Goal: Information Seeking & Learning: Learn about a topic

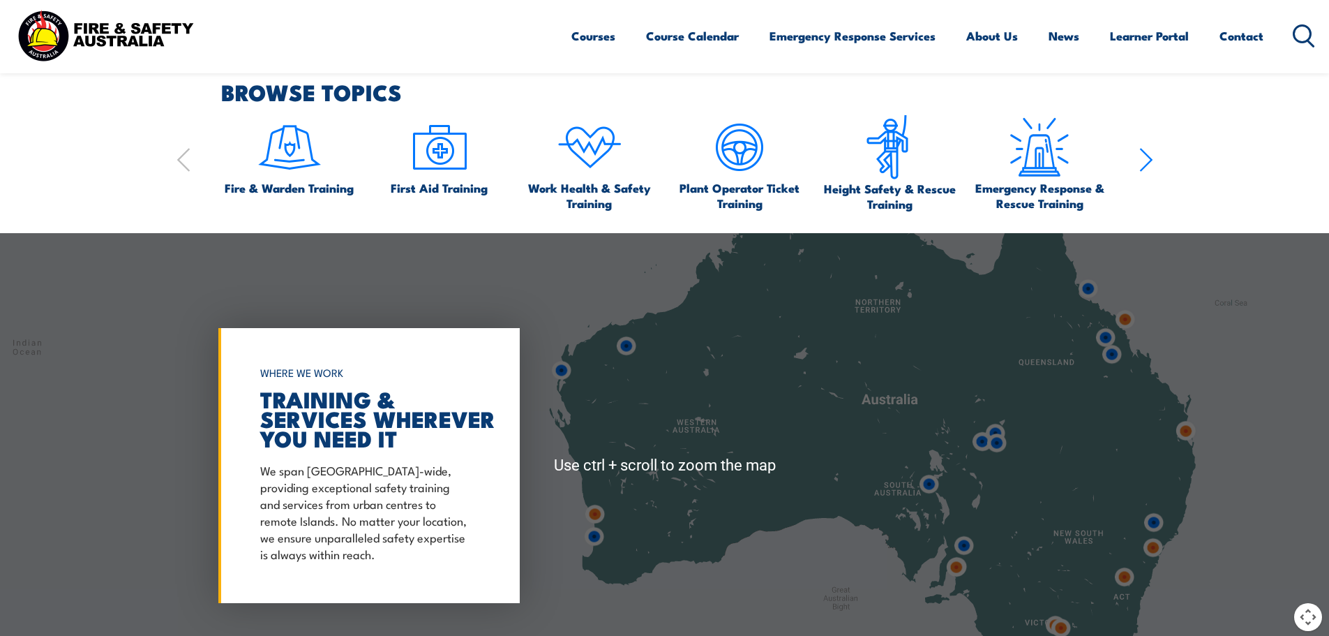
scroll to position [977, 0]
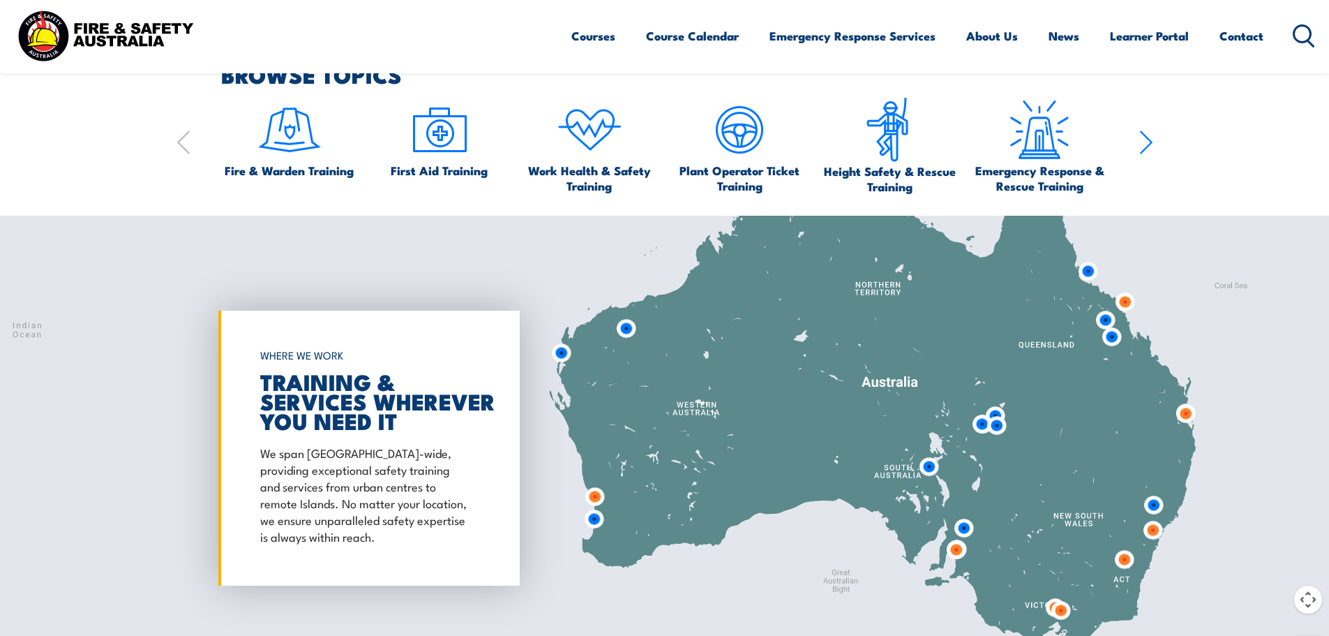
click at [1128, 565] on img at bounding box center [1125, 559] width 26 height 26
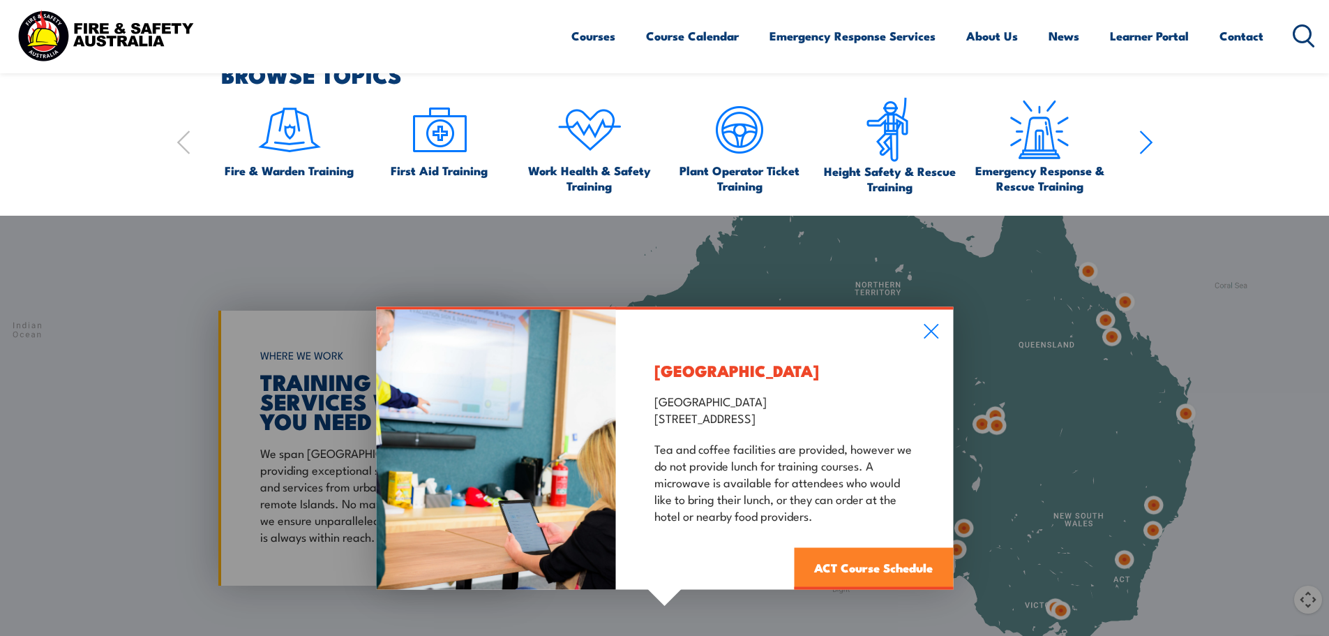
click at [882, 569] on link "ACT Course Schedule" at bounding box center [873, 568] width 159 height 42
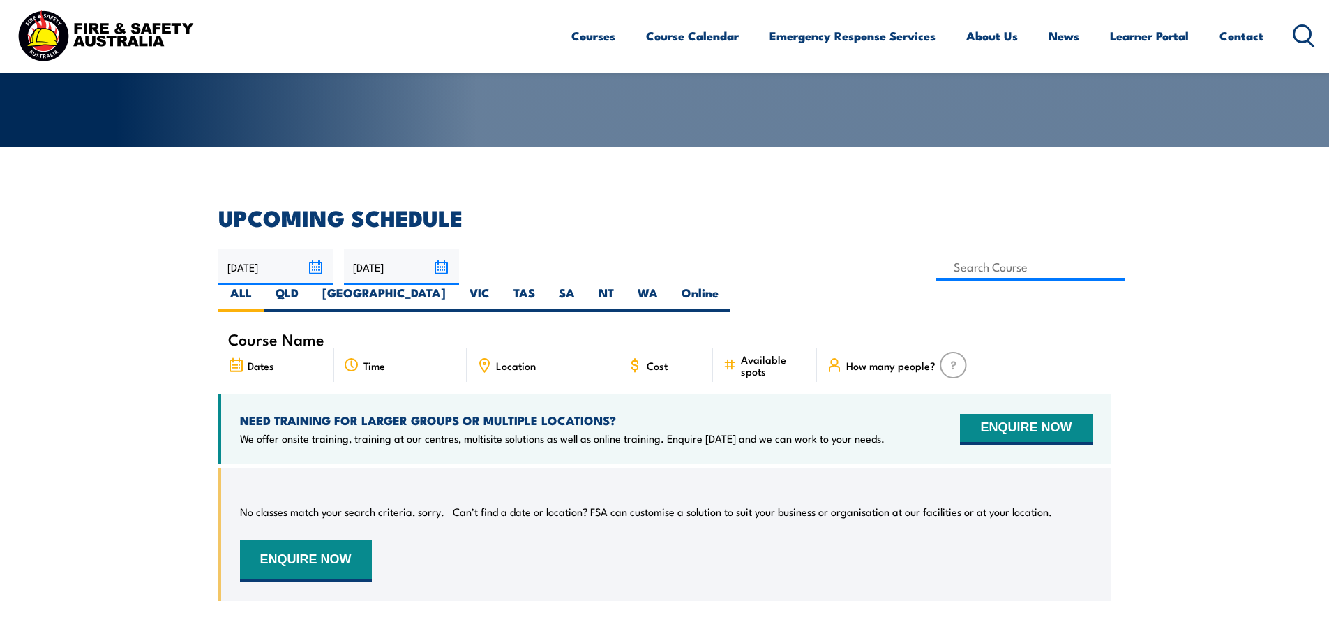
scroll to position [251, 0]
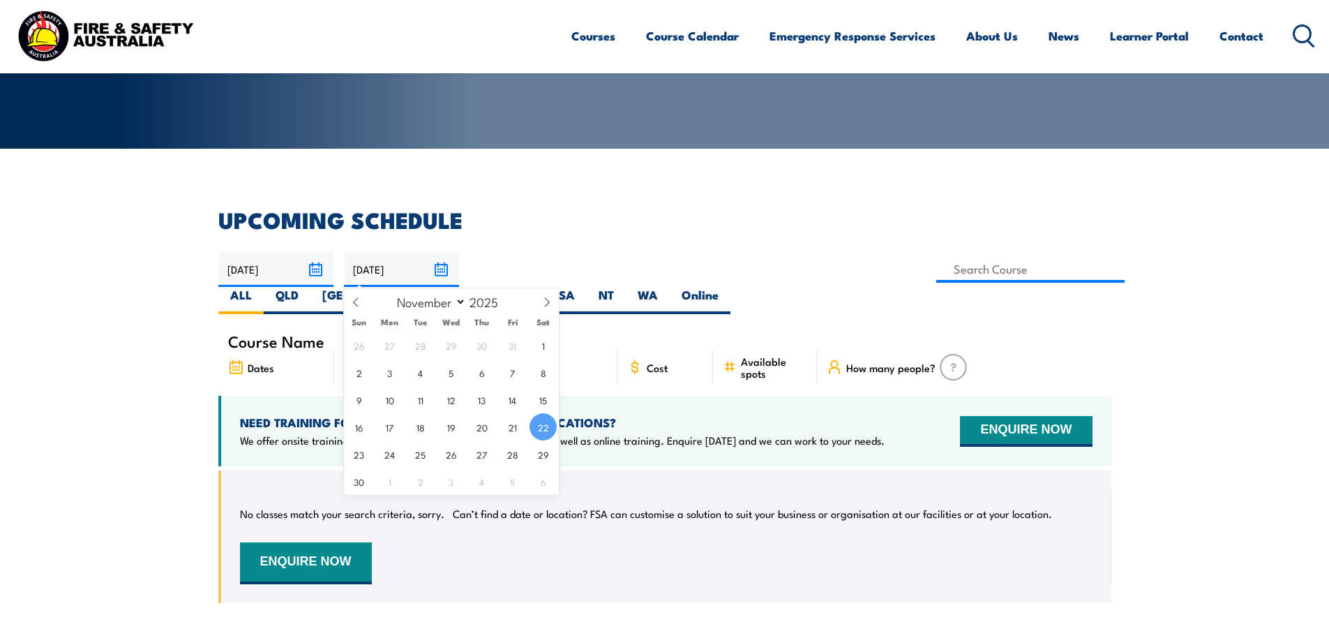
click at [443, 272] on input "[DATE]" at bounding box center [401, 269] width 115 height 36
click at [546, 304] on icon at bounding box center [547, 302] width 10 height 10
select select "11"
click at [447, 452] on span "31" at bounding box center [451, 453] width 27 height 27
type input "31/12/2025"
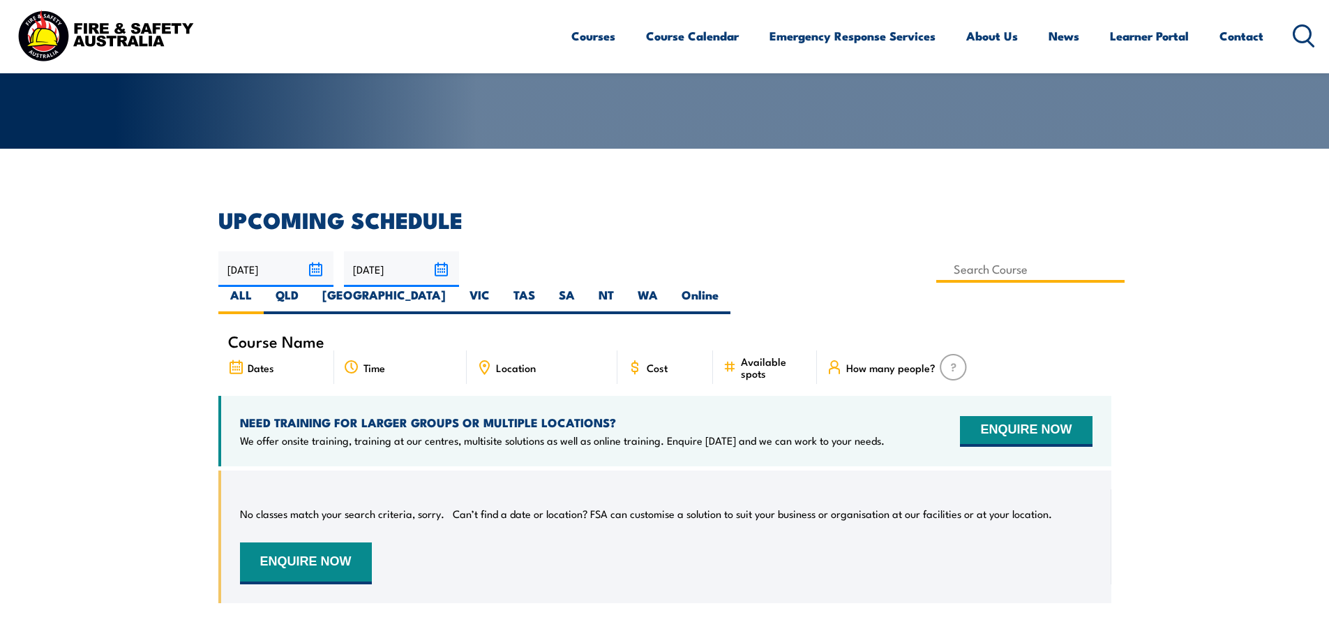
click at [936, 269] on input at bounding box center [1030, 268] width 189 height 27
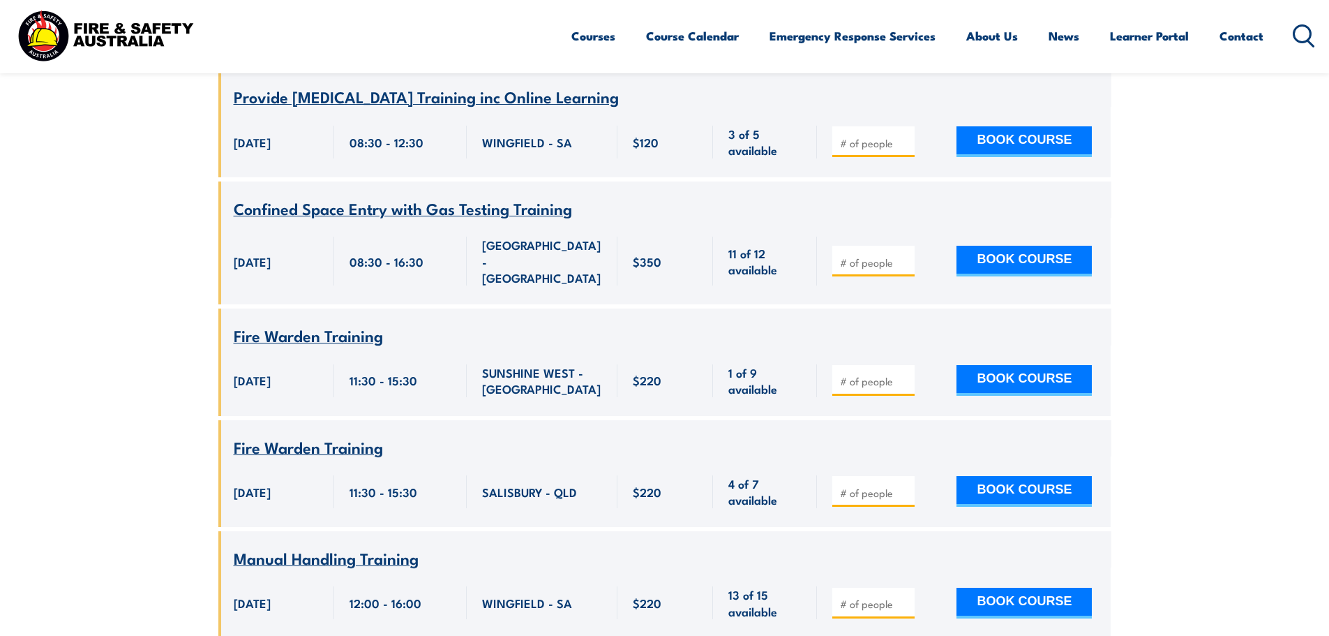
scroll to position [6741, 0]
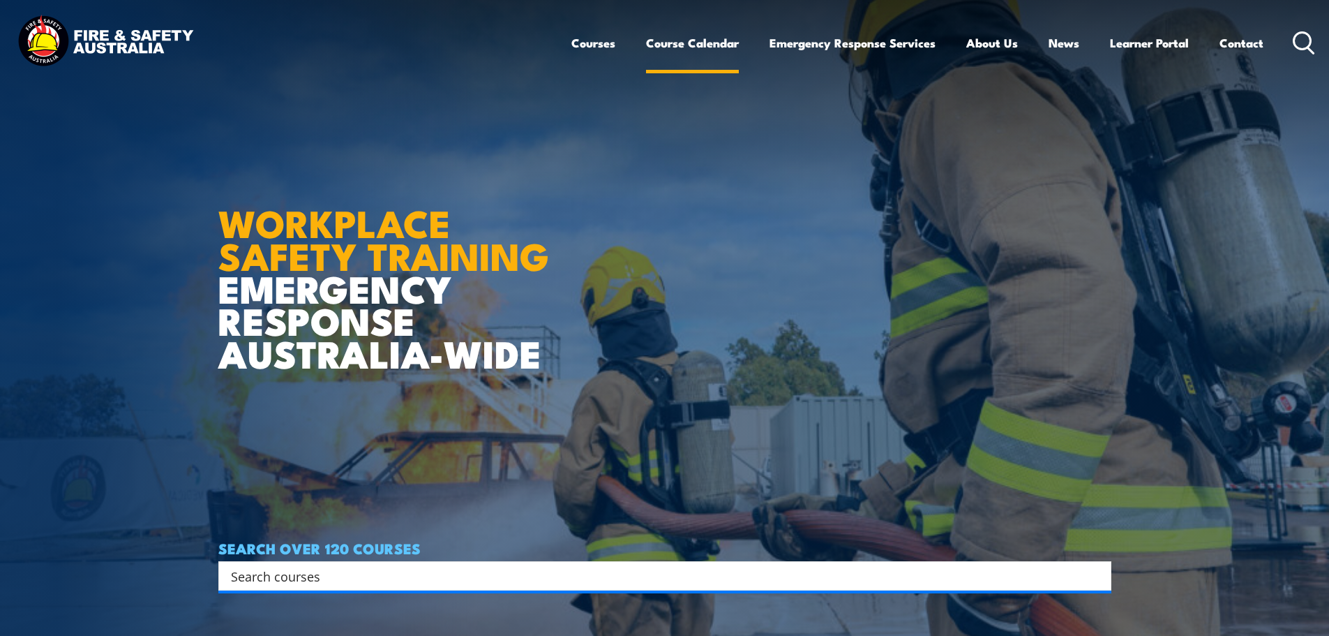
click at [661, 42] on link "Course Calendar" at bounding box center [692, 42] width 93 height 37
click at [654, 42] on link "Course Calendar" at bounding box center [692, 42] width 93 height 37
click at [285, 577] on input "Search input" at bounding box center [656, 575] width 850 height 21
type input "return"
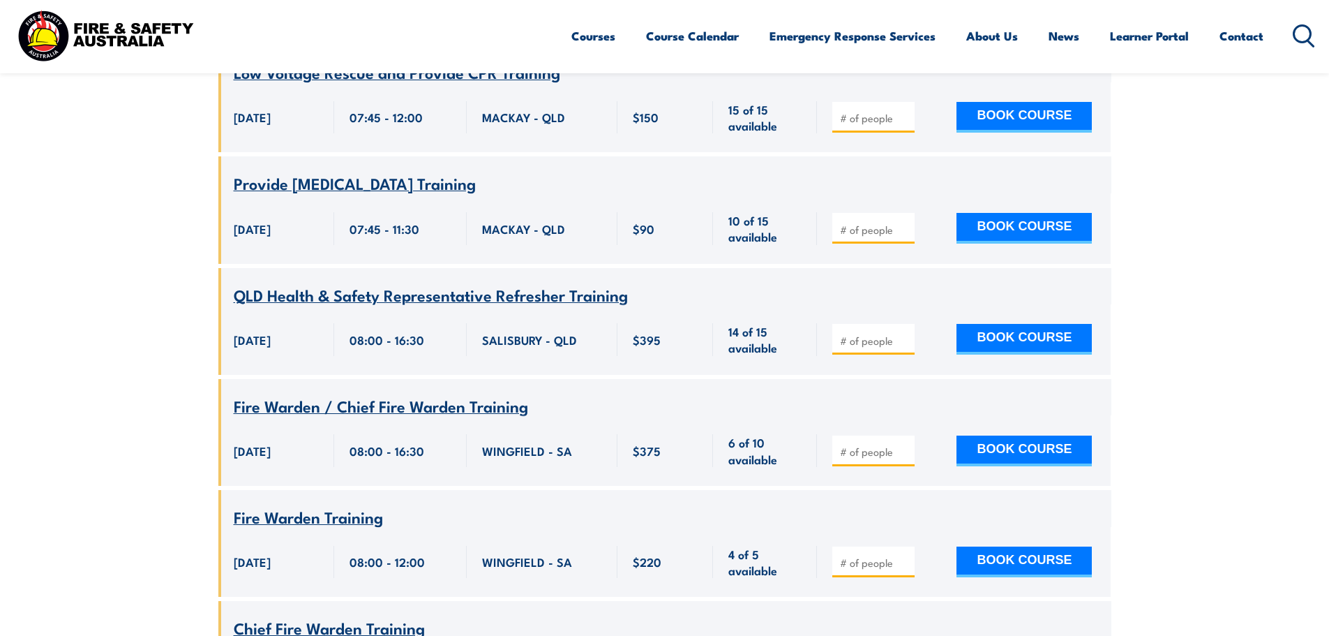
scroll to position [24629, 0]
